Goal: Task Accomplishment & Management: Manage account settings

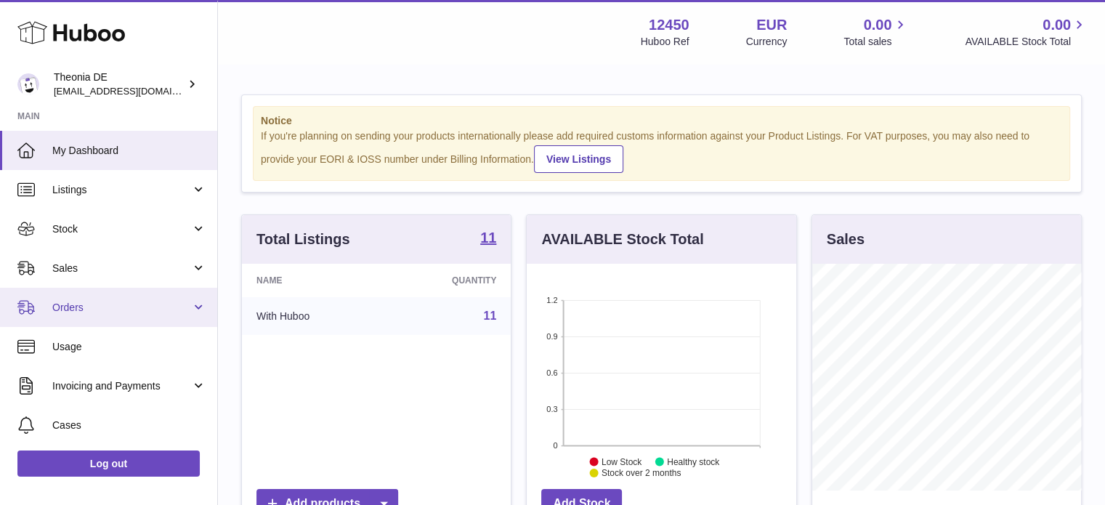
scroll to position [227, 270]
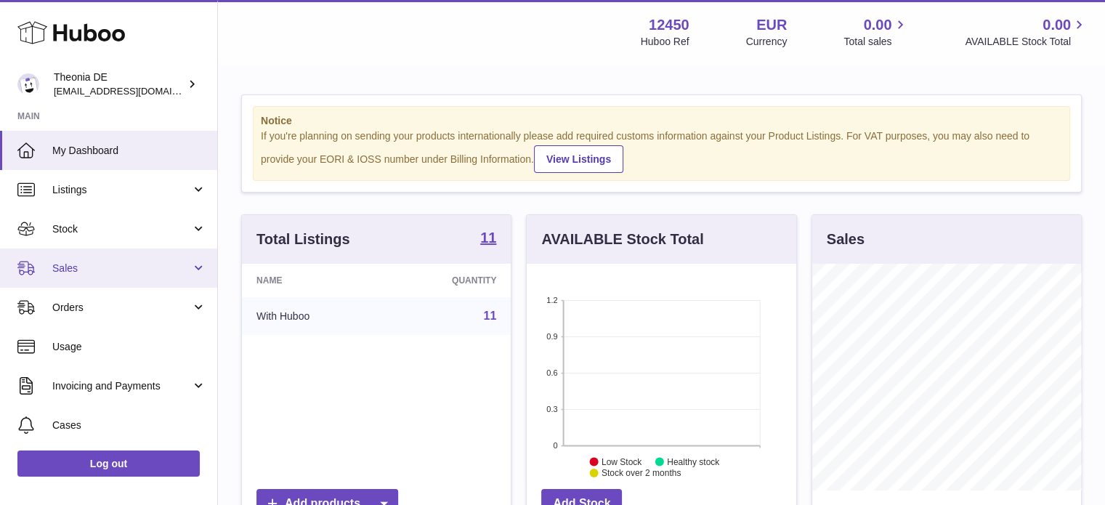
click at [170, 282] on link "Sales" at bounding box center [108, 268] width 217 height 39
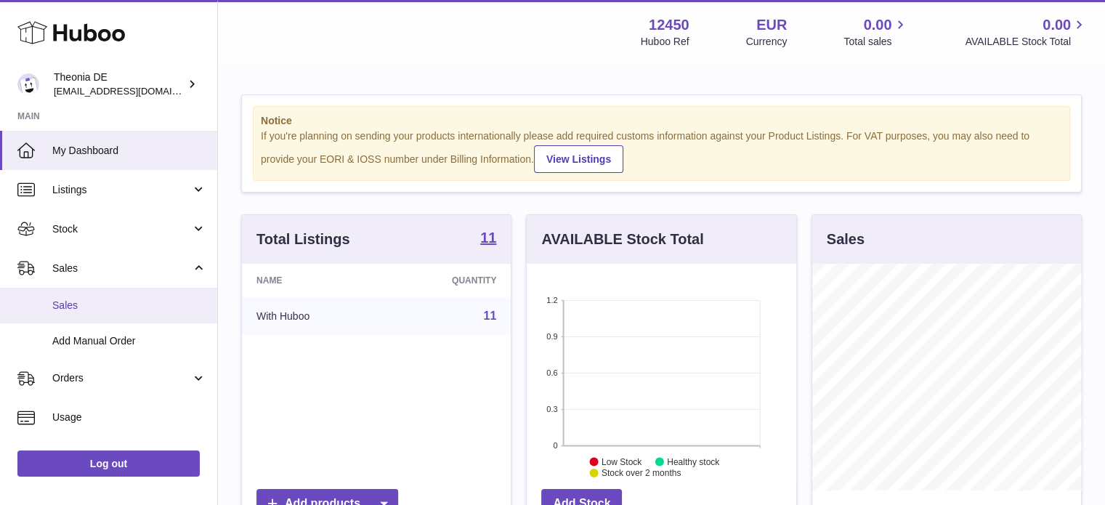
click at [165, 313] on link "Sales" at bounding box center [108, 306] width 217 height 36
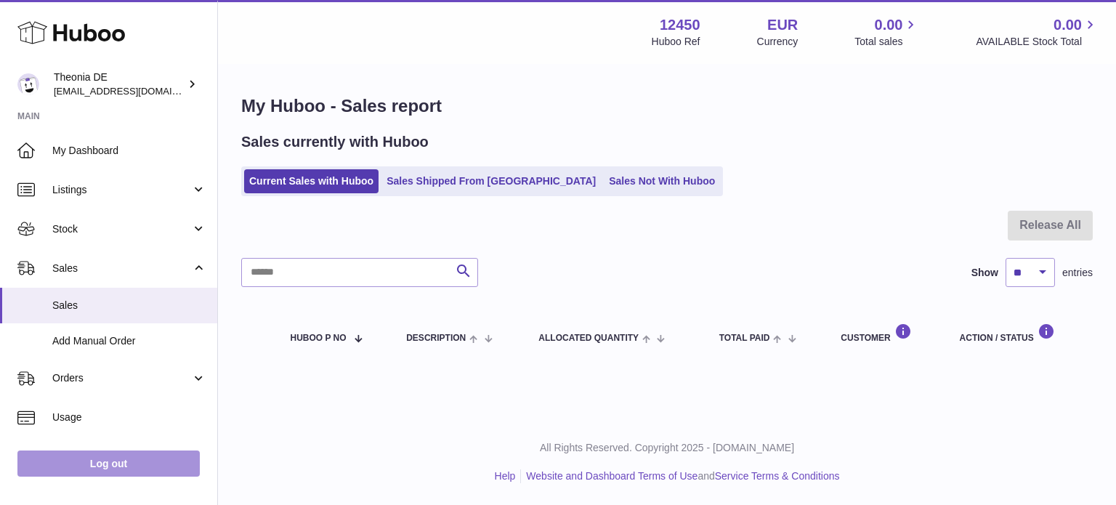
click at [136, 464] on link "Log out" at bounding box center [108, 464] width 182 height 26
